Goal: Obtain resource: Obtain resource

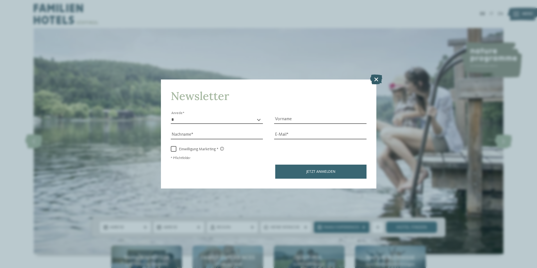
click at [376, 76] on icon at bounding box center [376, 79] width 12 height 10
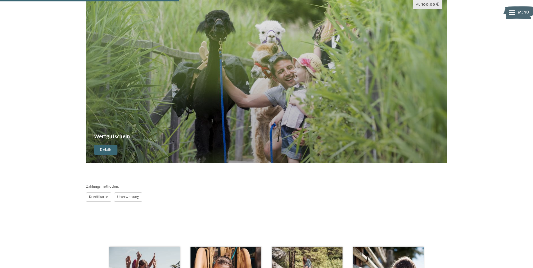
scroll to position [112, 0]
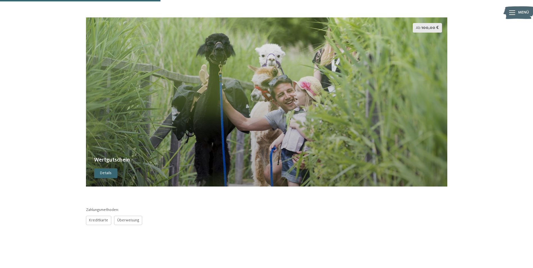
click at [207, 165] on img at bounding box center [267, 101] width 362 height 169
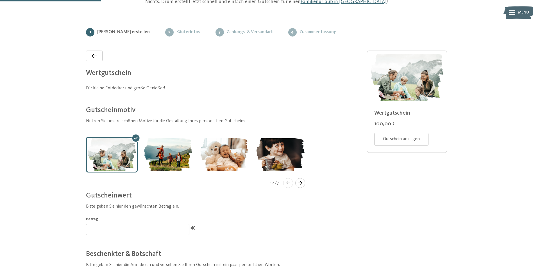
scroll to position [111, 0]
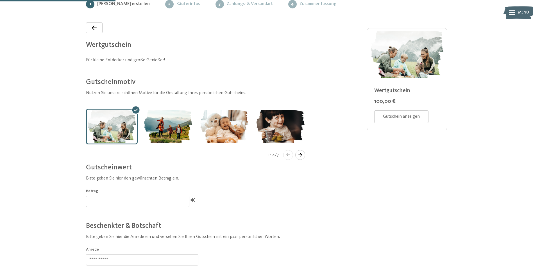
click at [300, 154] on icon "Navigate to next slide" at bounding box center [300, 154] width 9 height 3
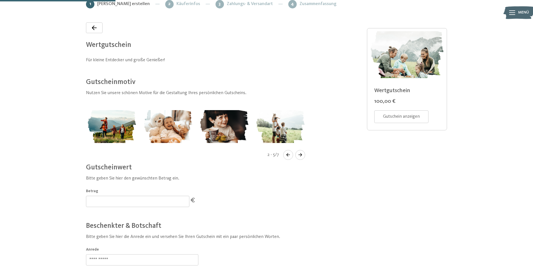
click at [300, 154] on icon "Navigate to next slide" at bounding box center [300, 154] width 9 height 3
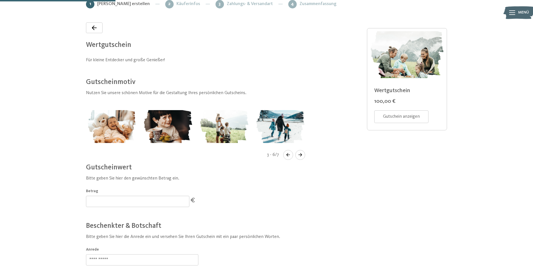
click at [300, 154] on icon "Navigate to next slide" at bounding box center [300, 154] width 9 height 3
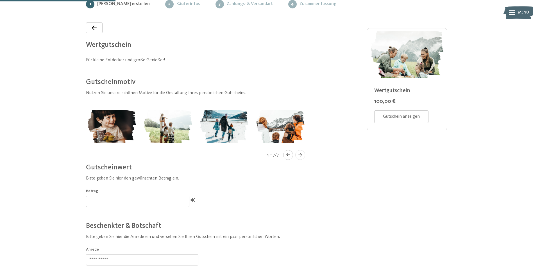
click at [300, 154] on icon "Navigate to next slide" at bounding box center [300, 154] width 9 height 3
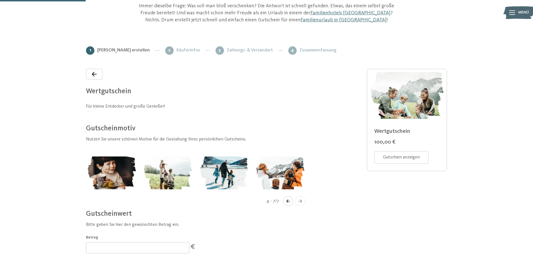
scroll to position [55, 0]
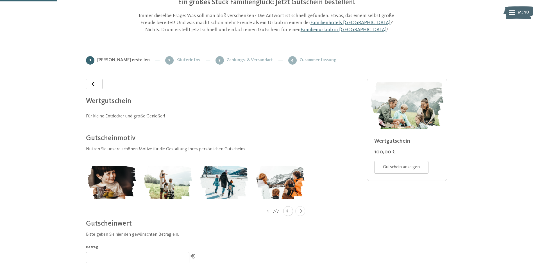
drag, startPoint x: 158, startPoint y: 182, endPoint x: 166, endPoint y: 180, distance: 8.1
click at [159, 182] on img "Gallery" at bounding box center [168, 183] width 52 height 36
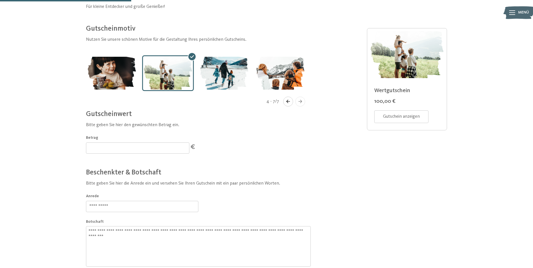
scroll to position [167, 0]
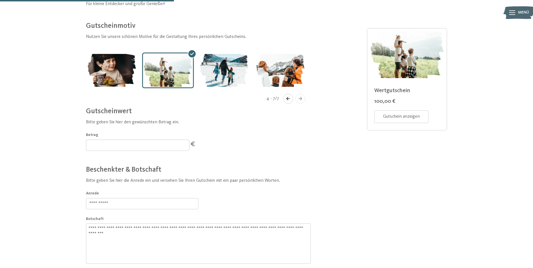
click at [407, 115] on span "Gutschein anzeigen" at bounding box center [401, 117] width 37 height 6
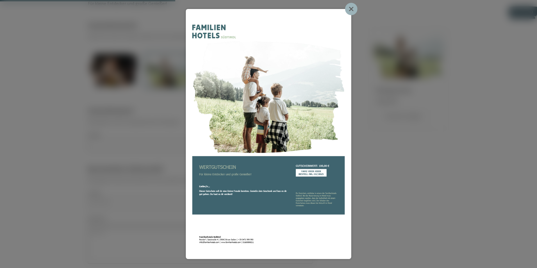
click at [351, 10] on icon at bounding box center [351, 9] width 12 height 12
